Goal: Information Seeking & Learning: Learn about a topic

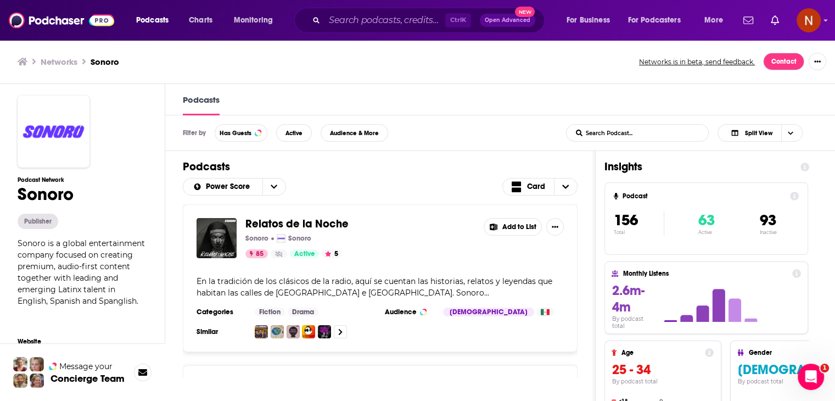
scroll to position [18, 0]
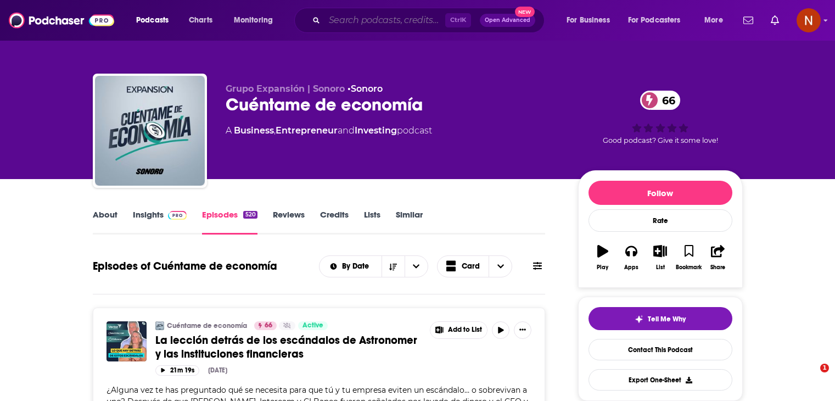
click at [391, 24] on input "Search podcasts, credits, & more..." at bounding box center [385, 21] width 121 height 18
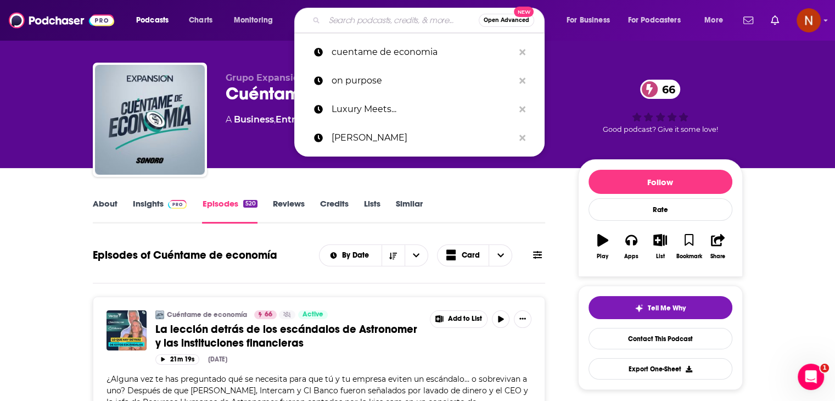
scroll to position [11, 0]
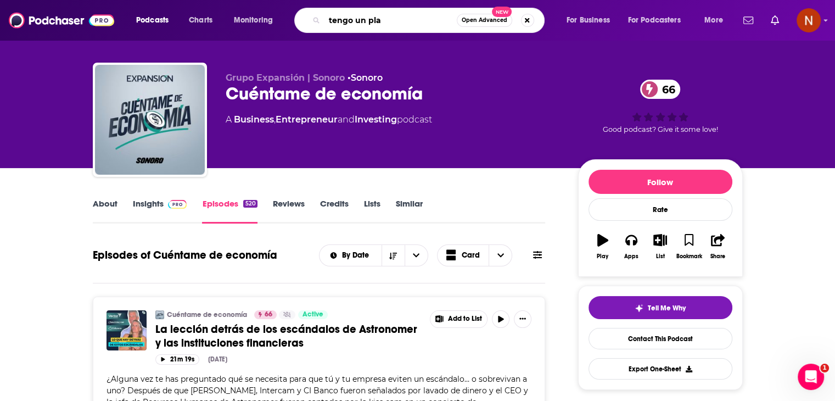
type input "tengo un plan"
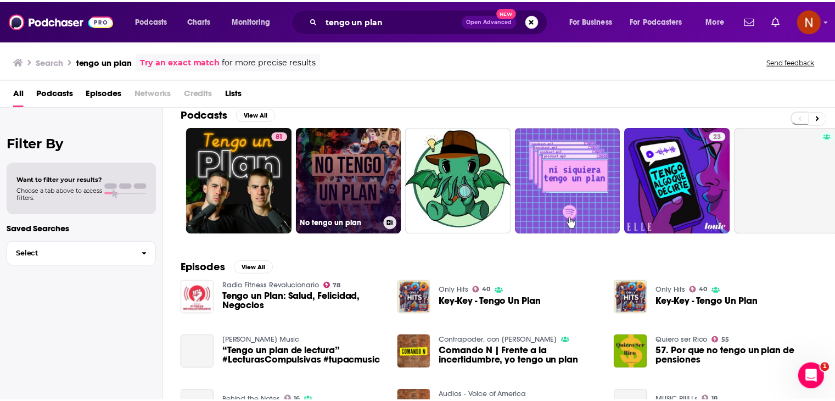
scroll to position [13, 0]
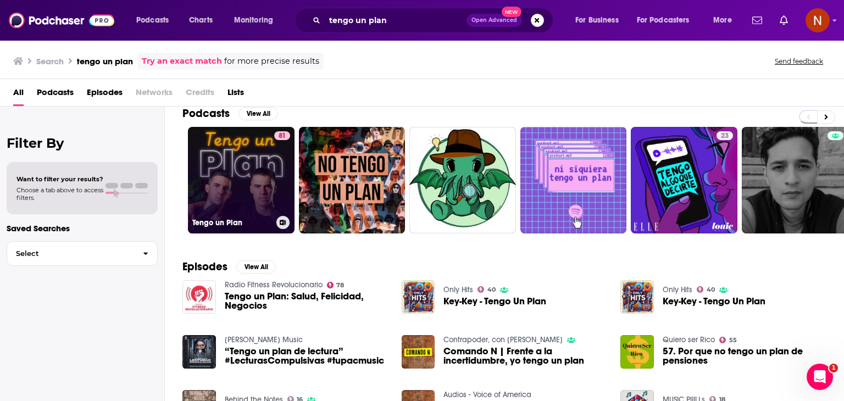
click at [215, 156] on link "81 Tengo un Plan" at bounding box center [241, 180] width 107 height 107
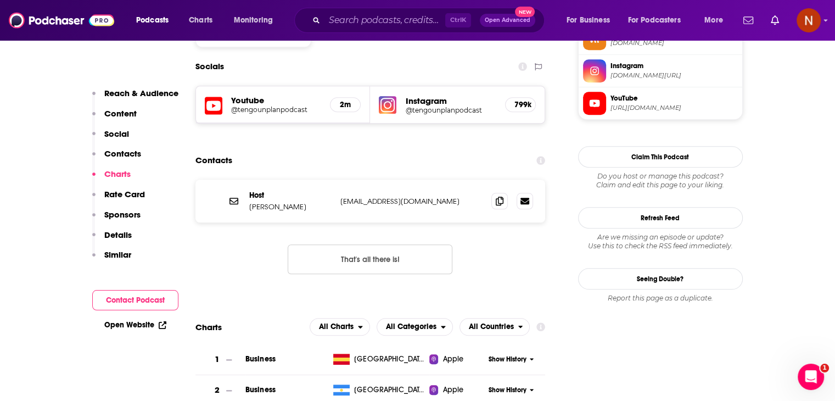
scroll to position [943, 0]
click at [504, 192] on span at bounding box center [500, 200] width 16 height 16
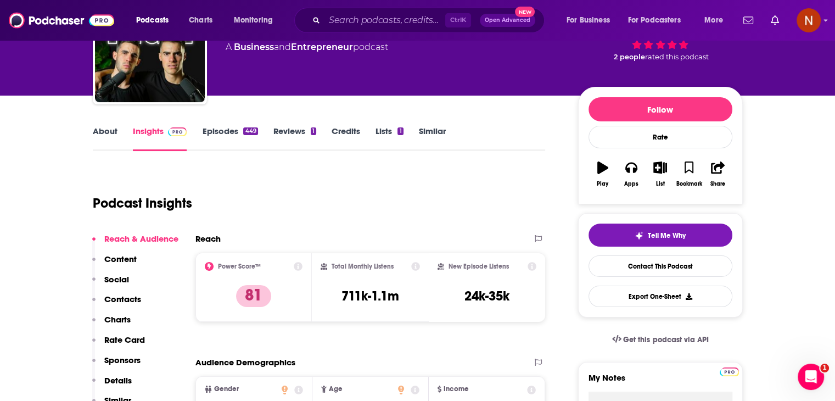
scroll to position [15, 0]
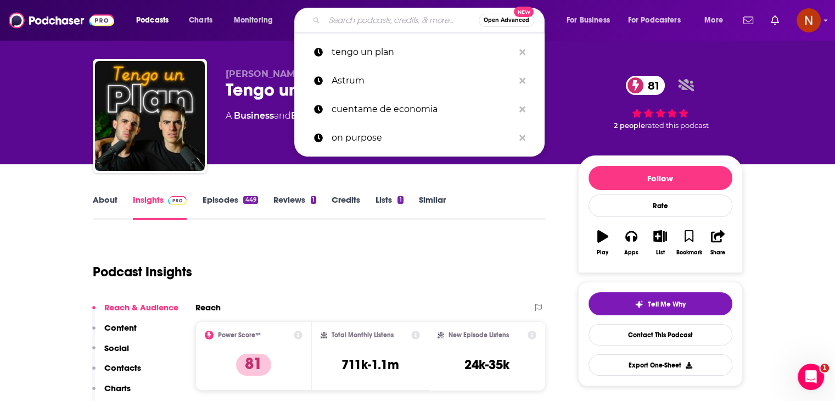
click at [355, 23] on input "Search podcasts, credits, & more..." at bounding box center [402, 21] width 154 height 18
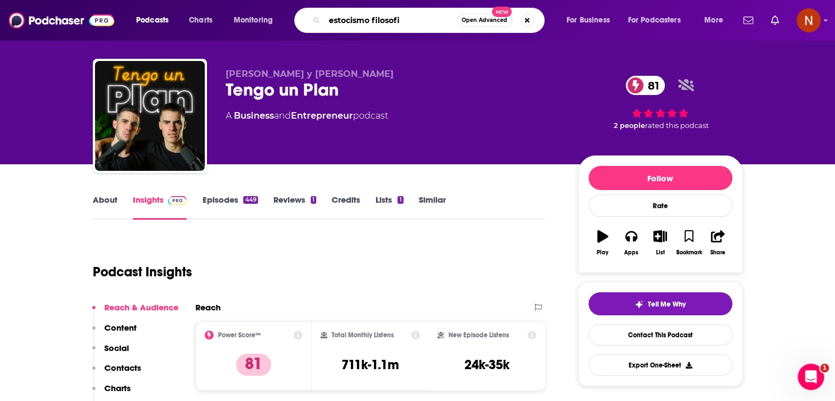
type input "estocismo filosofia"
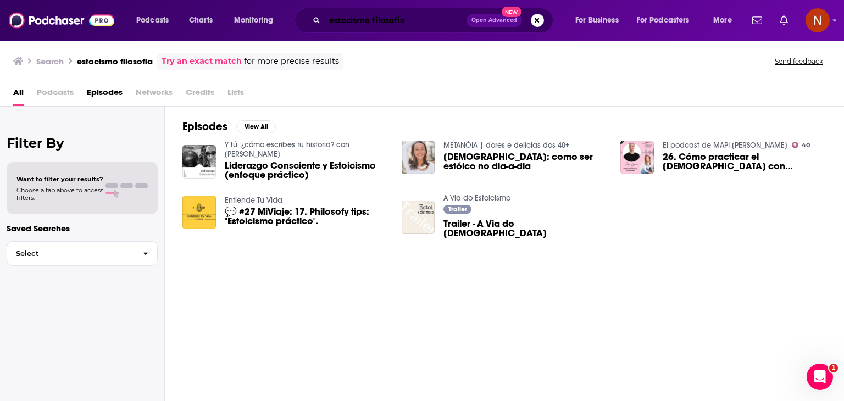
click at [350, 20] on input "estocismo filosofia" at bounding box center [396, 21] width 142 height 18
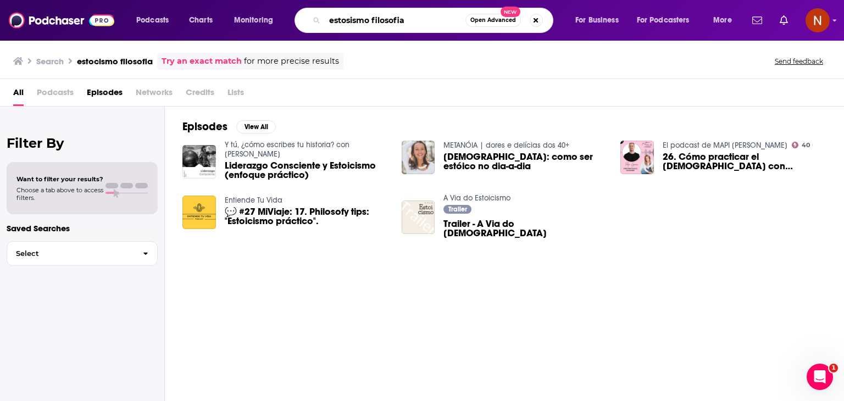
type input "estosismo filosofia"
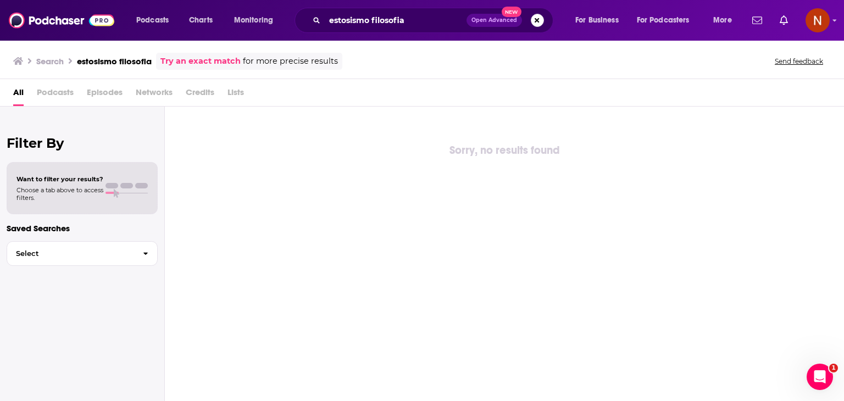
click at [534, 24] on button "Search podcasts, credits, & more..." at bounding box center [537, 20] width 13 height 13
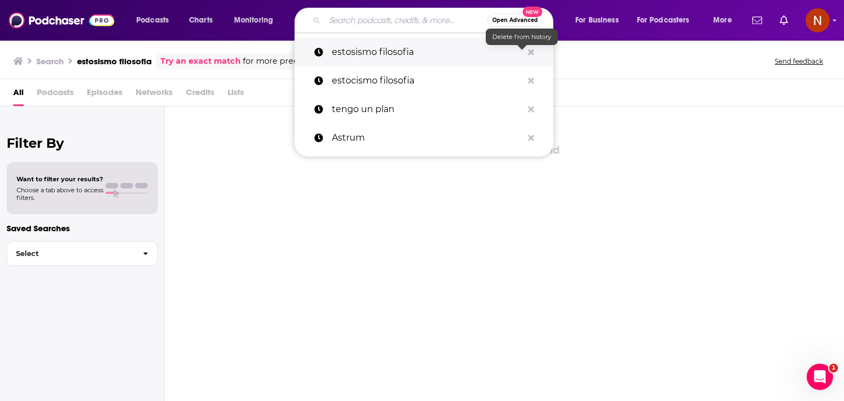
click at [529, 54] on icon "Search podcasts, credits, & more..." at bounding box center [531, 52] width 6 height 6
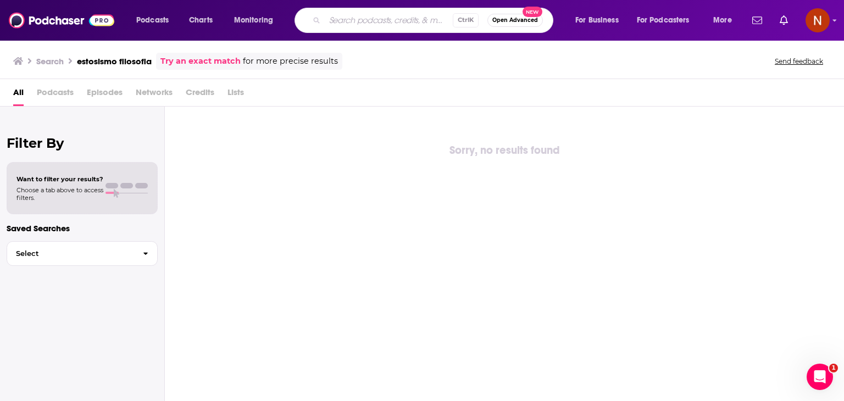
drag, startPoint x: 374, startPoint y: 29, endPoint x: 378, endPoint y: 23, distance: 7.9
click at [378, 23] on div "Ctrl K Open Advanced New" at bounding box center [423, 20] width 259 height 25
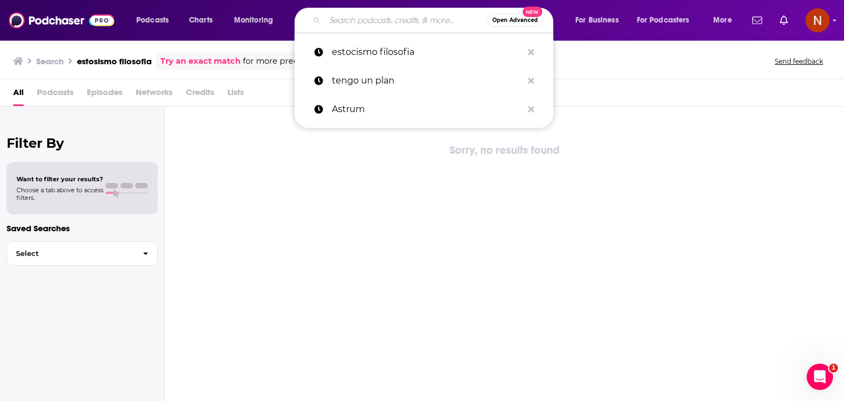
click at [378, 23] on input "Search podcasts, credits, & more..." at bounding box center [406, 21] width 163 height 18
paste input "Estoicismo Filosofia"
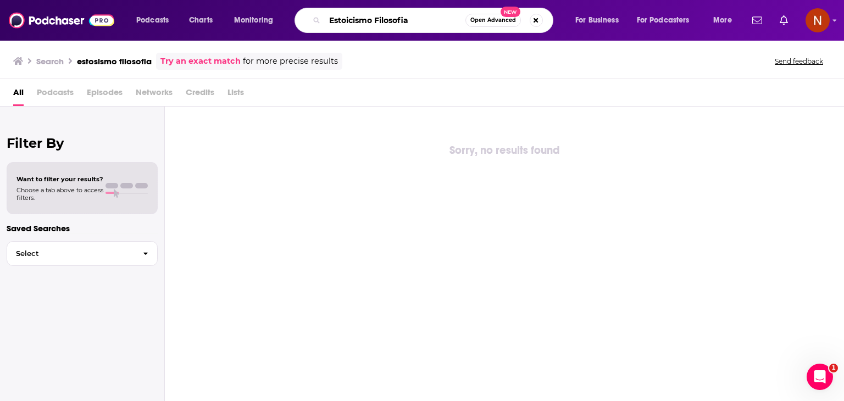
type input "Estoicismo Filosofia"
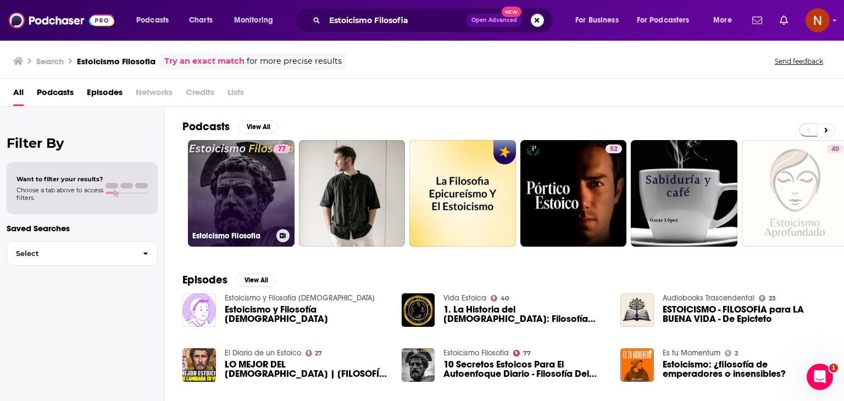
click at [248, 176] on link "77 [DEMOGRAPHIC_DATA] Filosofia" at bounding box center [241, 193] width 107 height 107
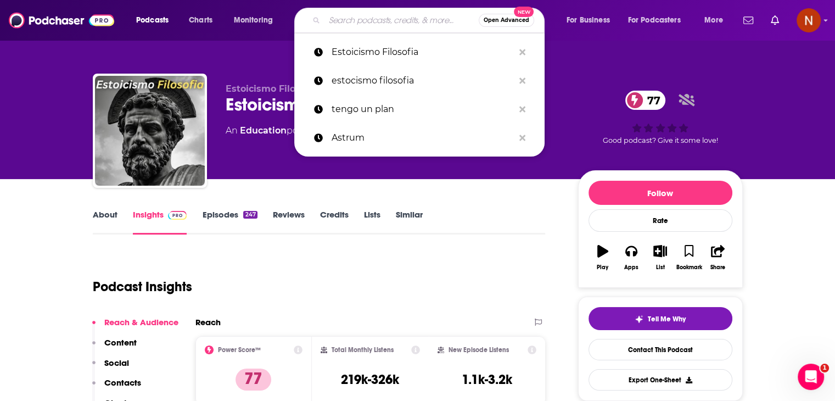
click at [364, 21] on input "Search podcasts, credits, & more..." at bounding box center [402, 21] width 154 height 18
paste input "EXTRA ANORMAL"
type input "EXTRA ANORMAL"
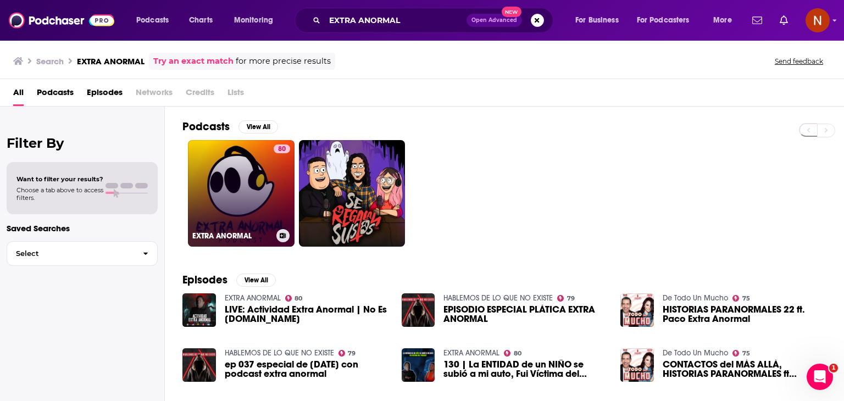
click at [238, 182] on link "80 EXTRA ANORMAL" at bounding box center [241, 193] width 107 height 107
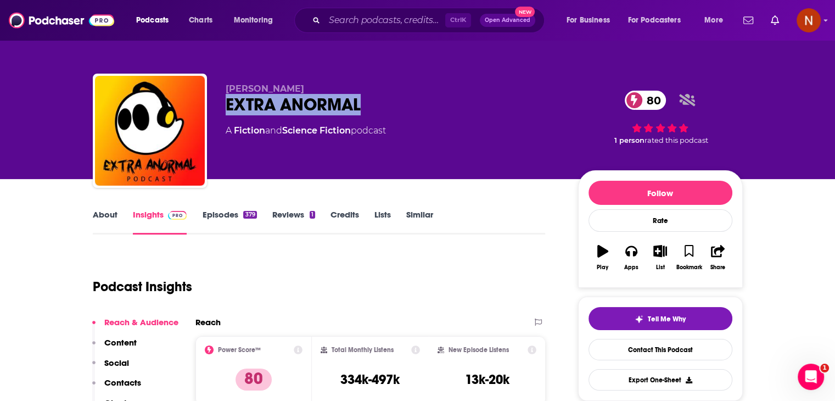
drag, startPoint x: 228, startPoint y: 102, endPoint x: 365, endPoint y: 105, distance: 136.8
click at [365, 105] on div "EXTRA ANORMAL 80" at bounding box center [393, 104] width 335 height 21
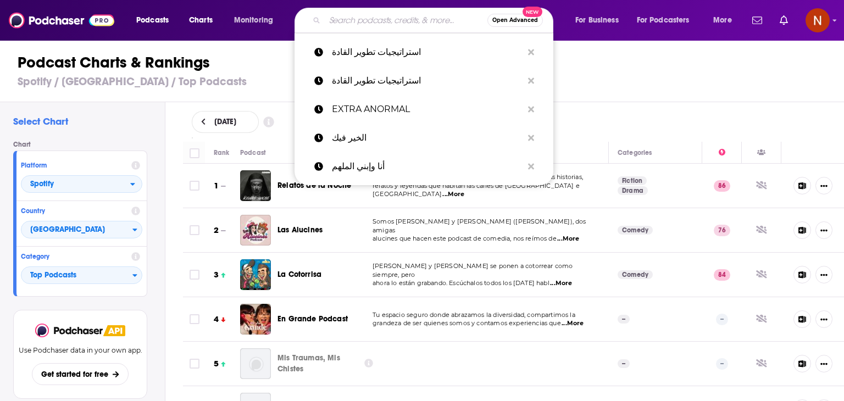
click at [375, 25] on input "Search podcasts, credits, & more..." at bounding box center [406, 21] width 163 height 18
click at [367, 21] on input "Search podcasts, credits, & more..." at bounding box center [406, 21] width 163 height 18
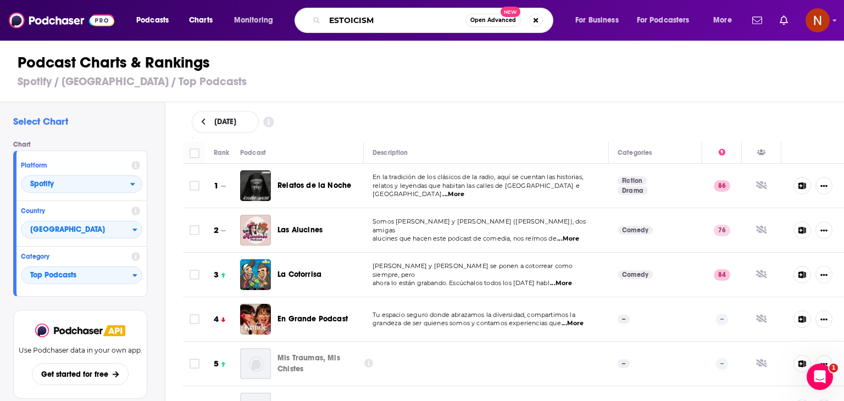
type input "ESTOICISMO"
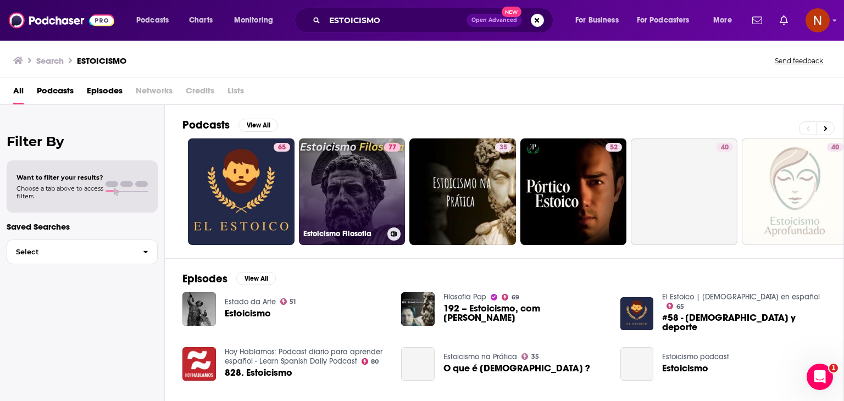
click at [332, 211] on link "77 [DEMOGRAPHIC_DATA] Filosofia" at bounding box center [352, 191] width 107 height 107
